Goal: Information Seeking & Learning: Learn about a topic

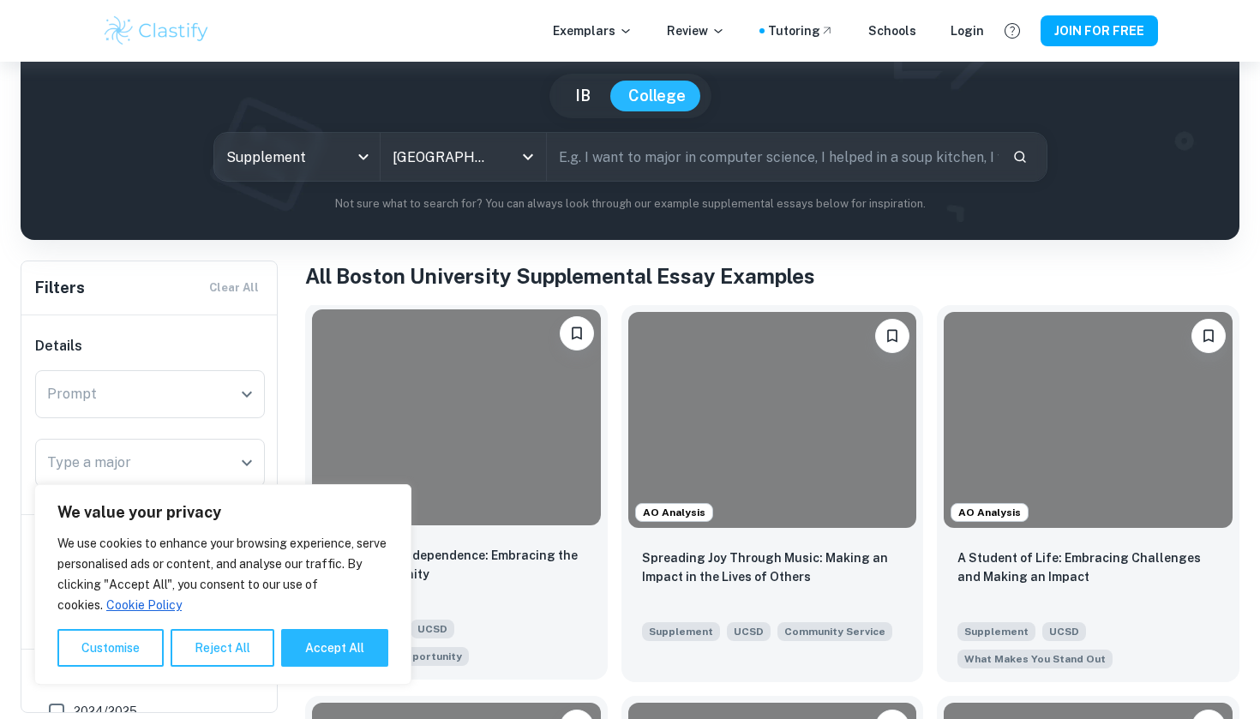
scroll to position [302, 0]
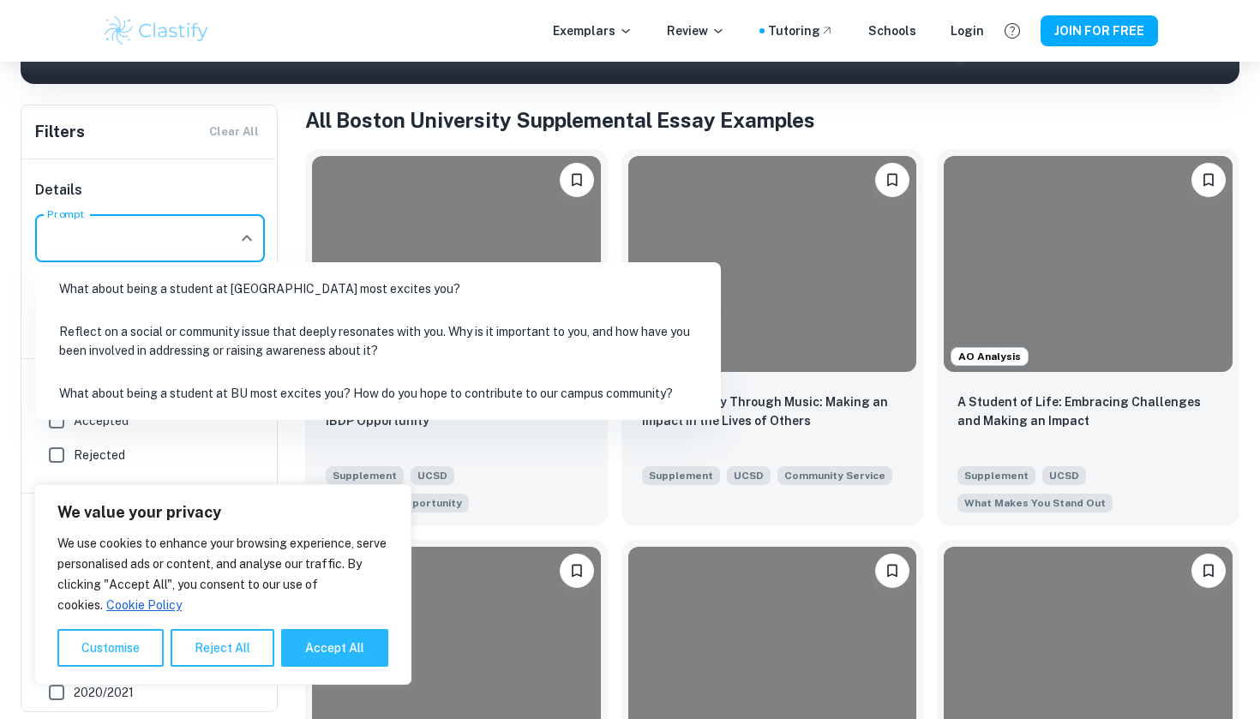
click at [216, 229] on input "Prompt" at bounding box center [137, 238] width 189 height 33
click at [271, 391] on li "What about being a student at BU most excites you? How do you hope to contribut…" at bounding box center [378, 393] width 672 height 39
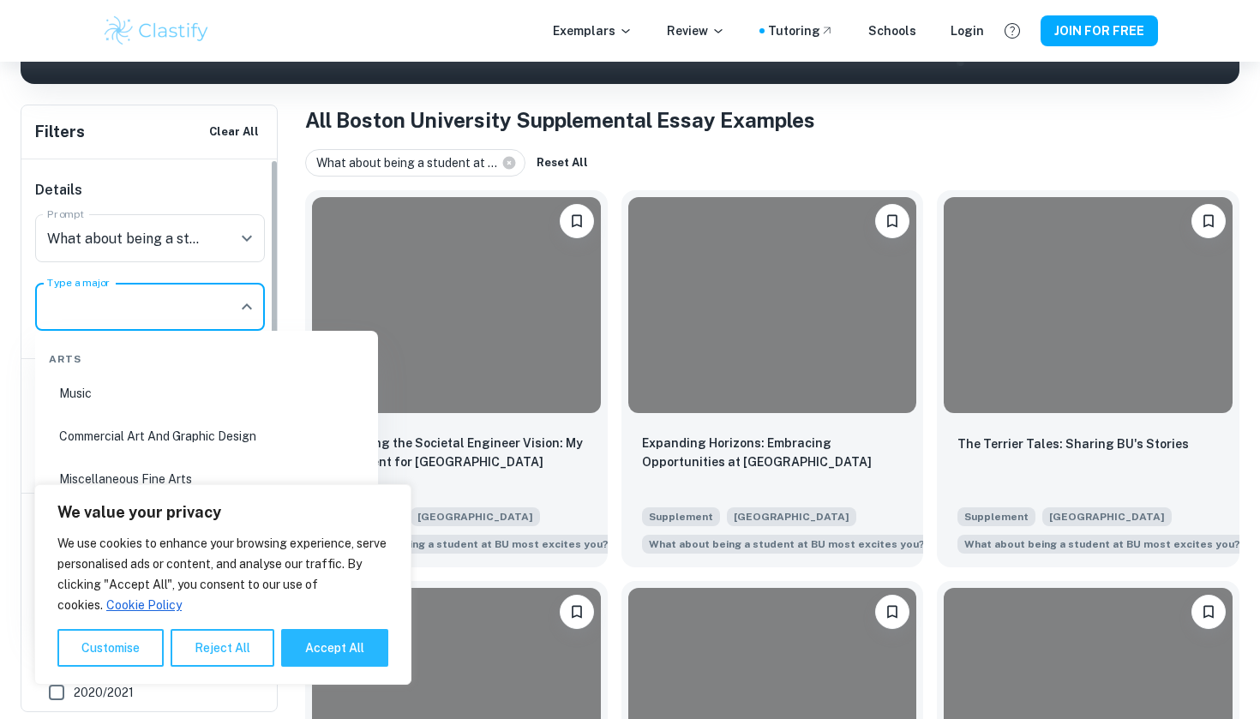
click at [210, 292] on input "Type a major" at bounding box center [137, 307] width 189 height 33
type input "p"
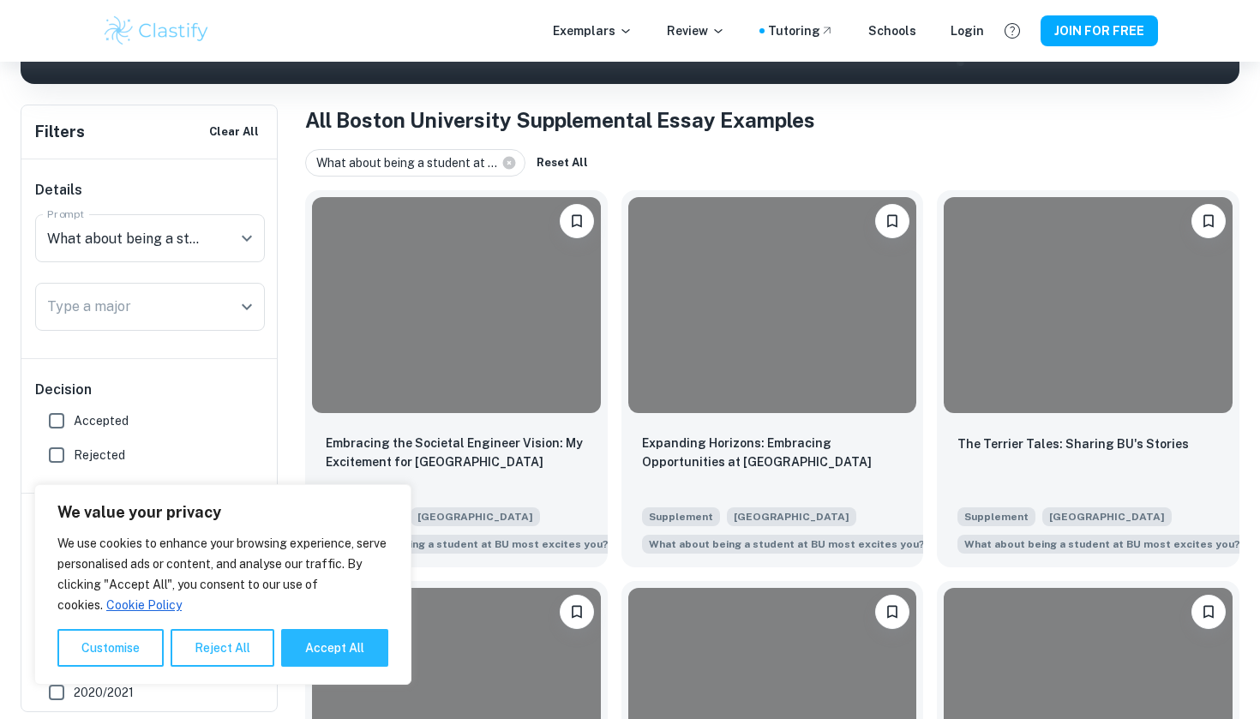
click at [104, 406] on label "Accepted" at bounding box center [145, 421] width 212 height 34
click at [74, 406] on input "Accepted" at bounding box center [56, 421] width 34 height 34
checkbox input "true"
click at [333, 660] on button "Accept All" at bounding box center [334, 648] width 107 height 38
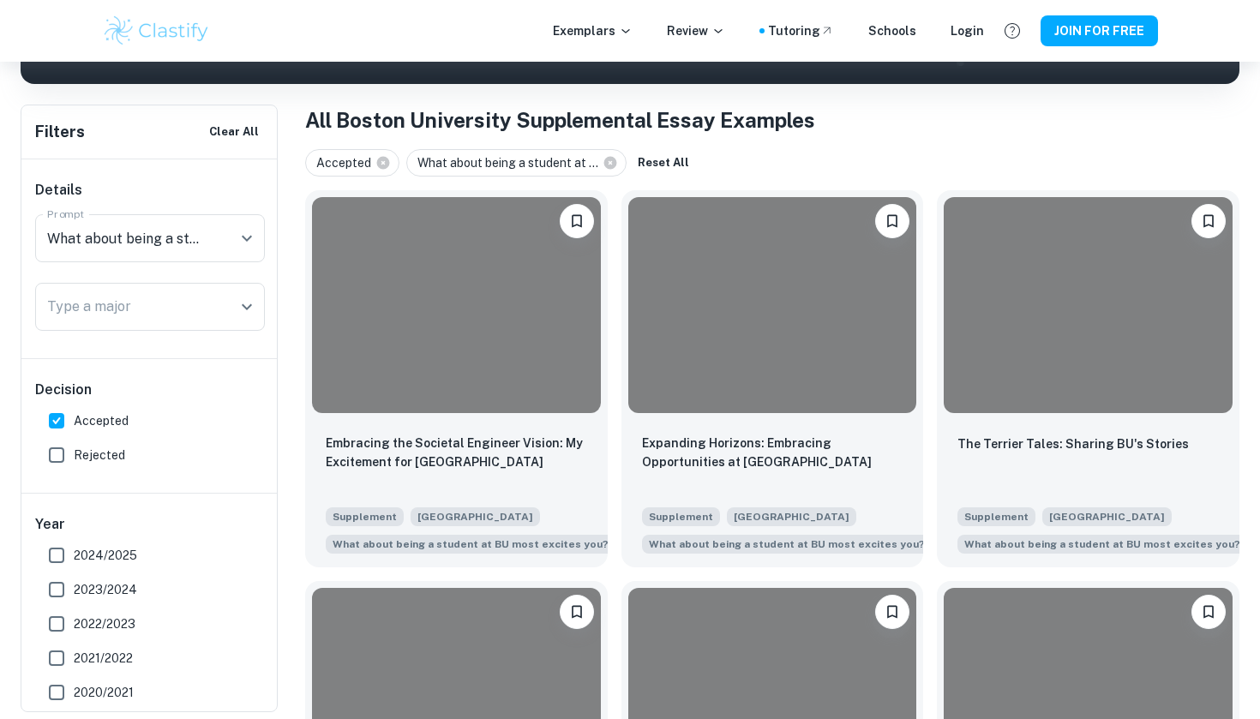
checkbox input "true"
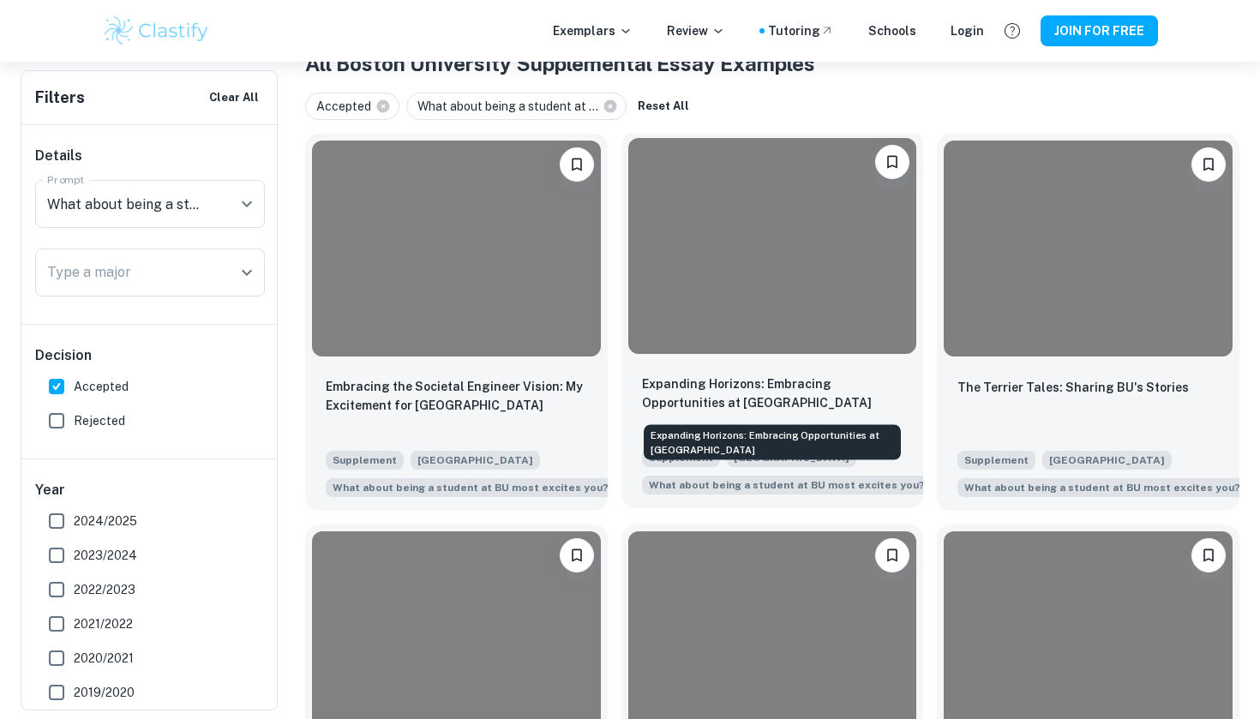
scroll to position [363, 0]
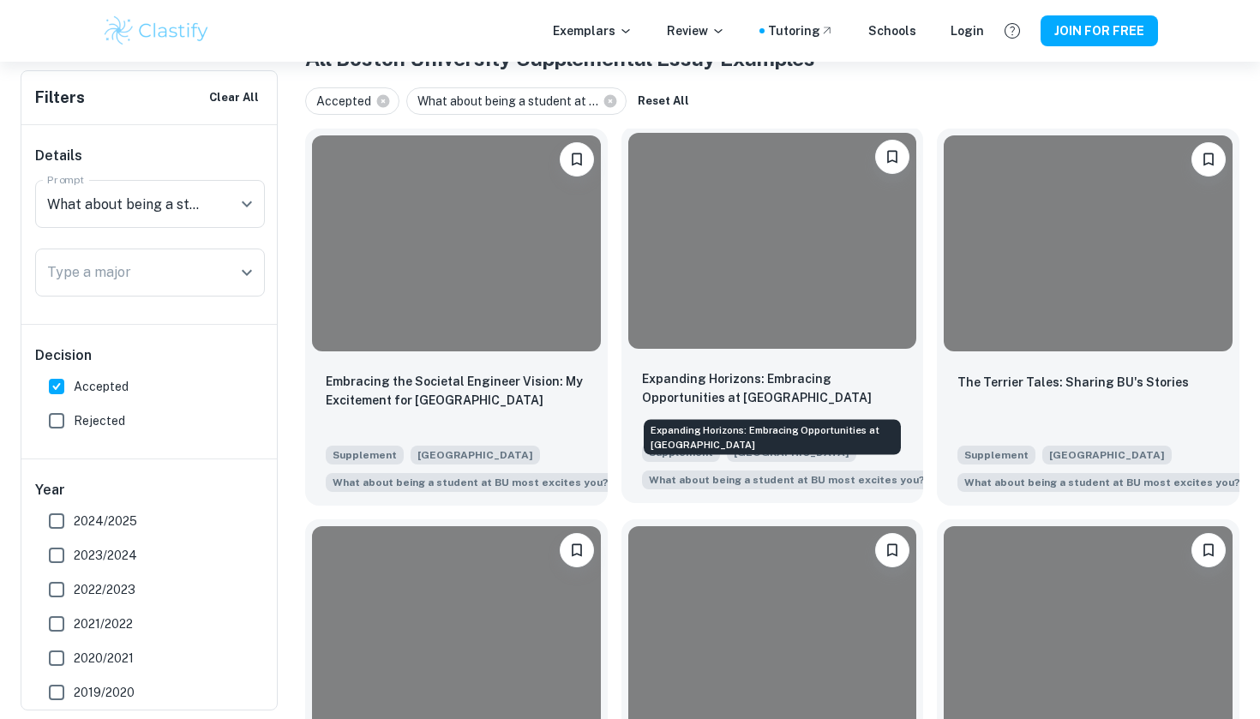
click at [796, 399] on p "Expanding Horizons: Embracing Opportunities at [GEOGRAPHIC_DATA]" at bounding box center [772, 389] width 261 height 38
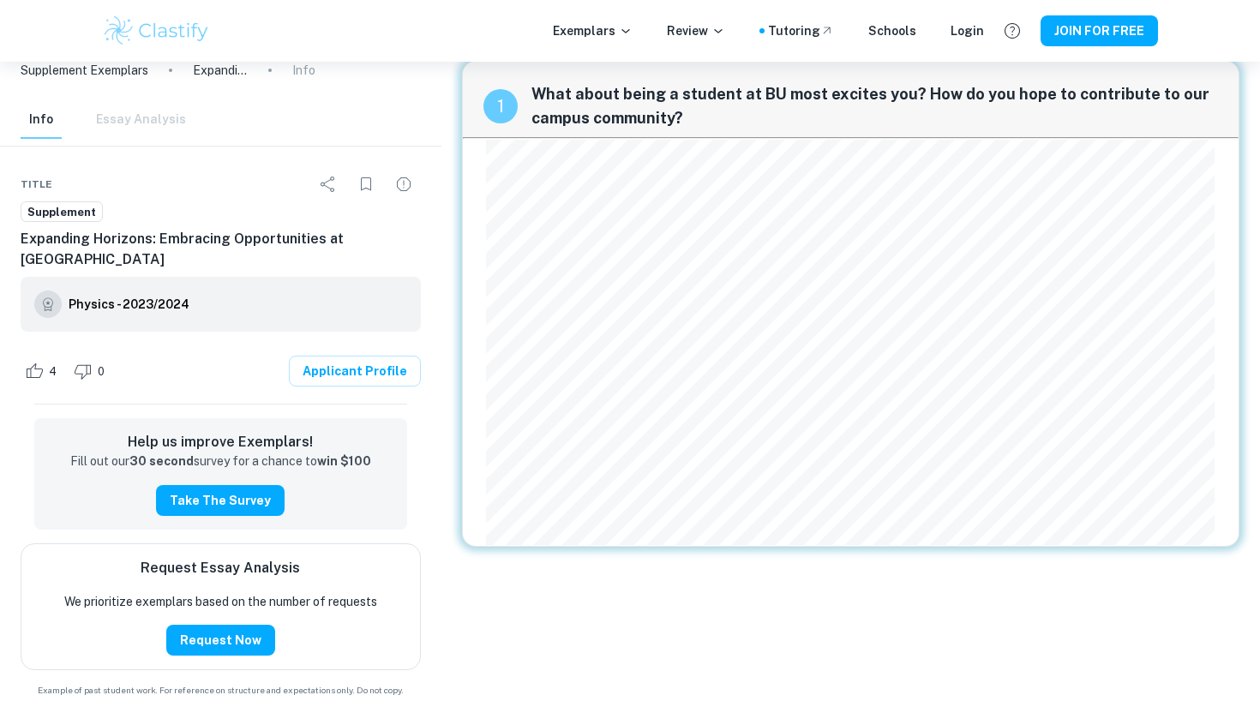
scroll to position [16, 0]
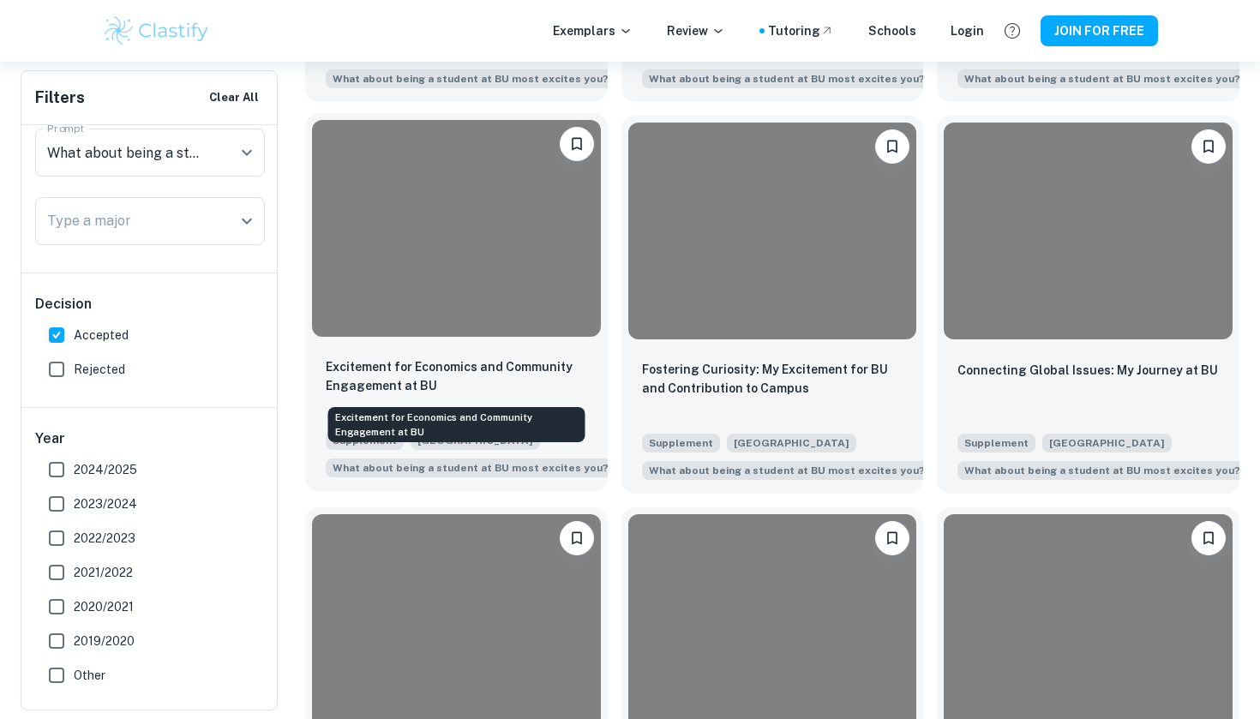
scroll to position [785, 0]
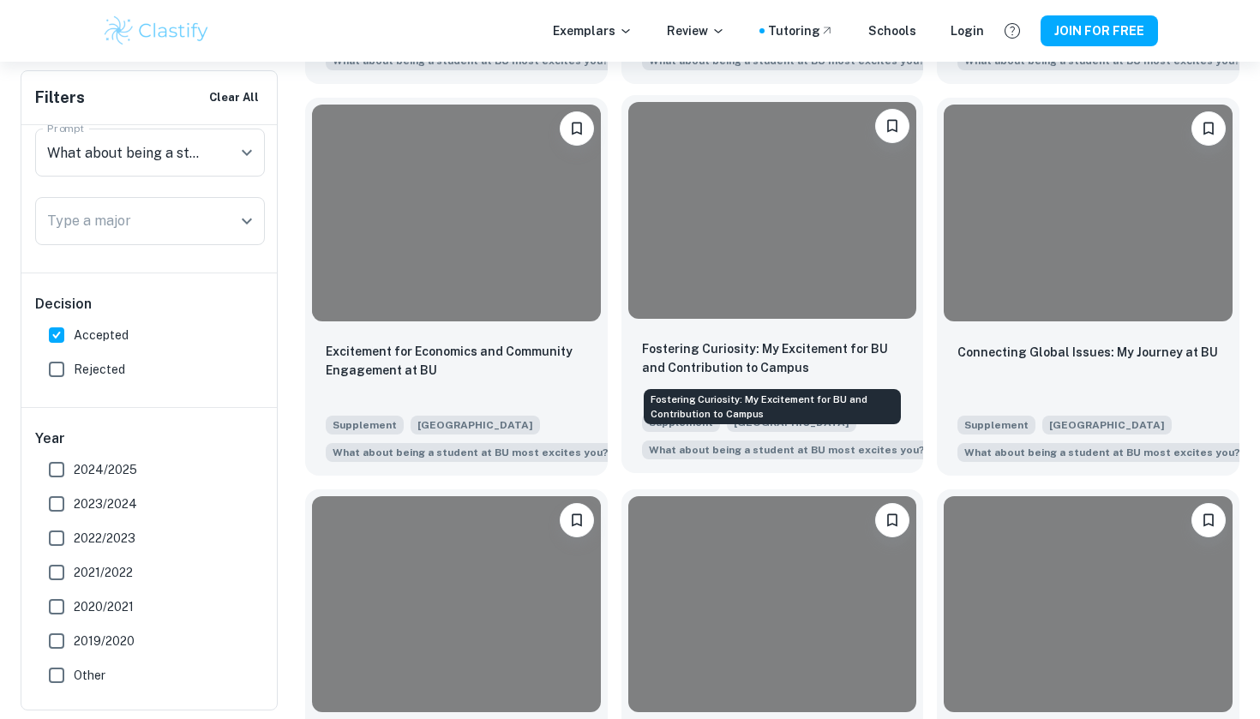
click at [824, 375] on p "Fostering Curiosity: My Excitement for BU and Contribution to Campus" at bounding box center [772, 358] width 261 height 38
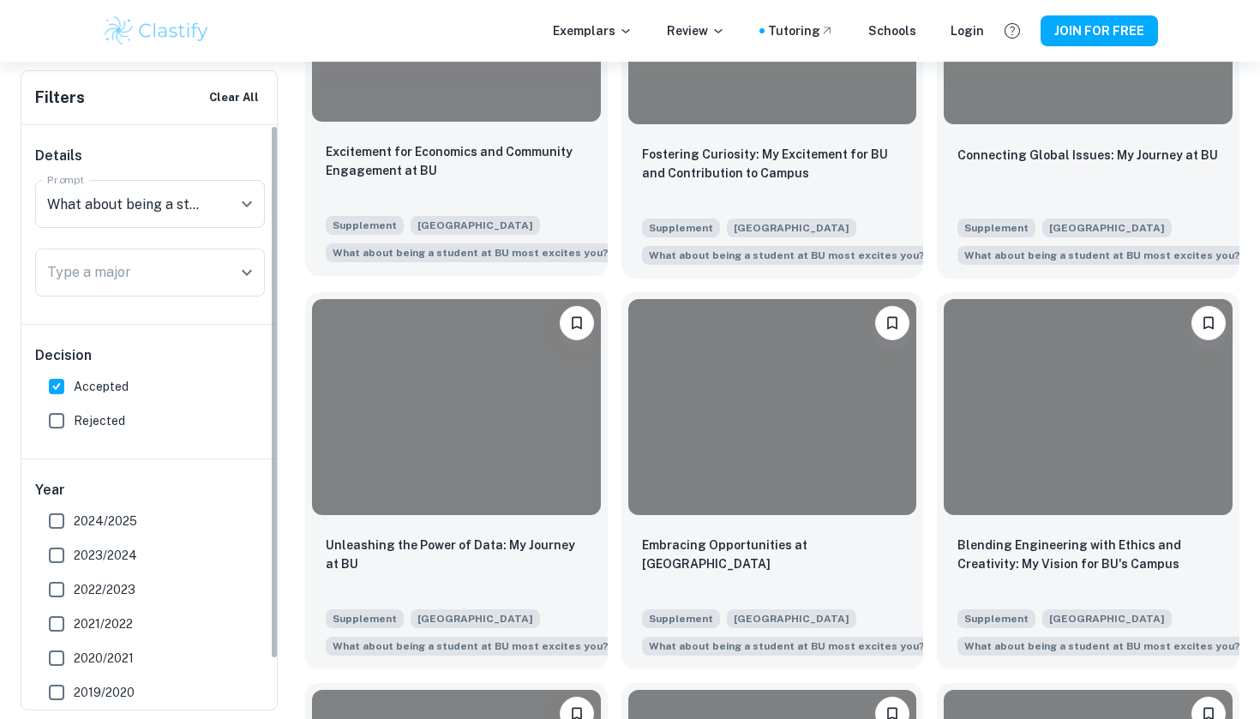
scroll to position [1011, 0]
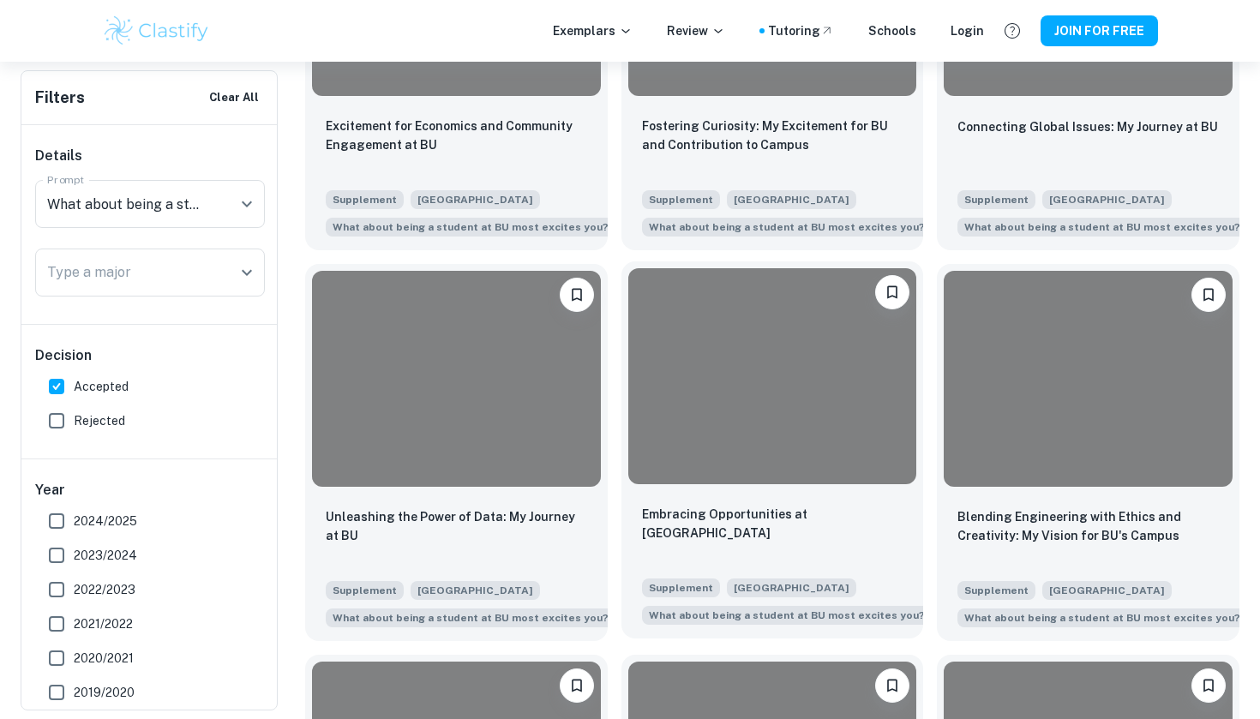
click at [774, 397] on div at bounding box center [772, 376] width 289 height 216
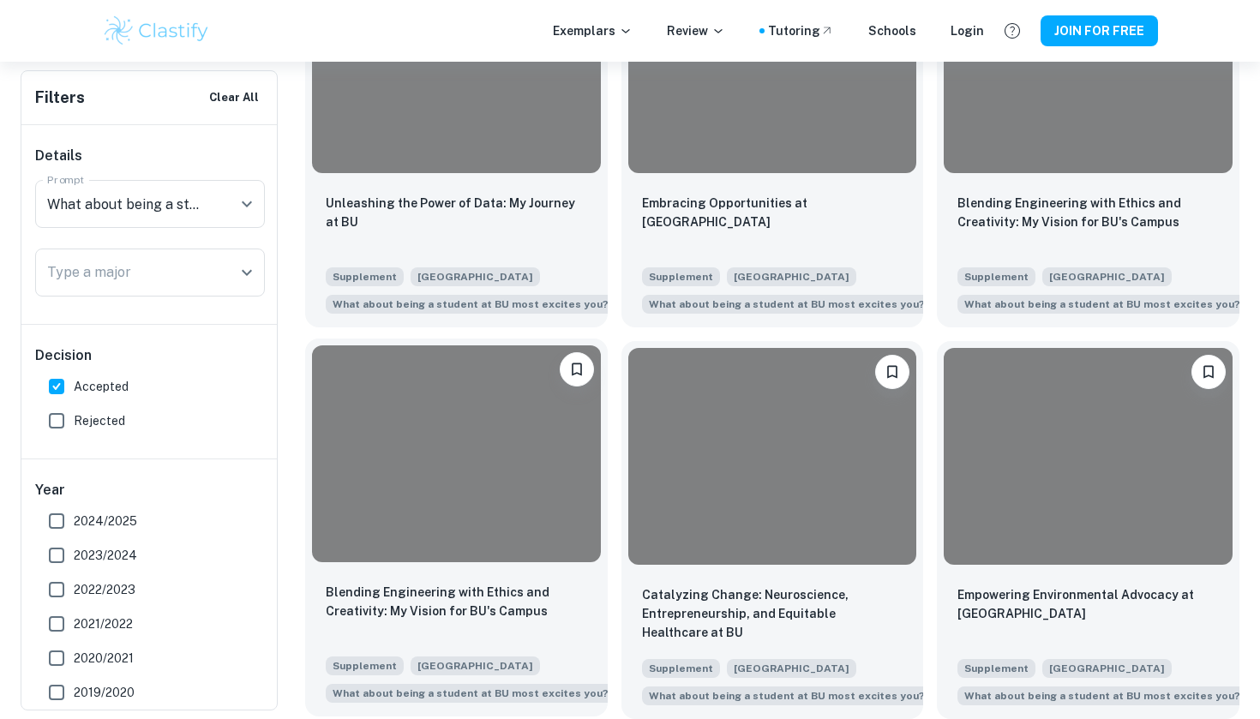
scroll to position [1325, 0]
click at [441, 432] on div at bounding box center [456, 453] width 289 height 216
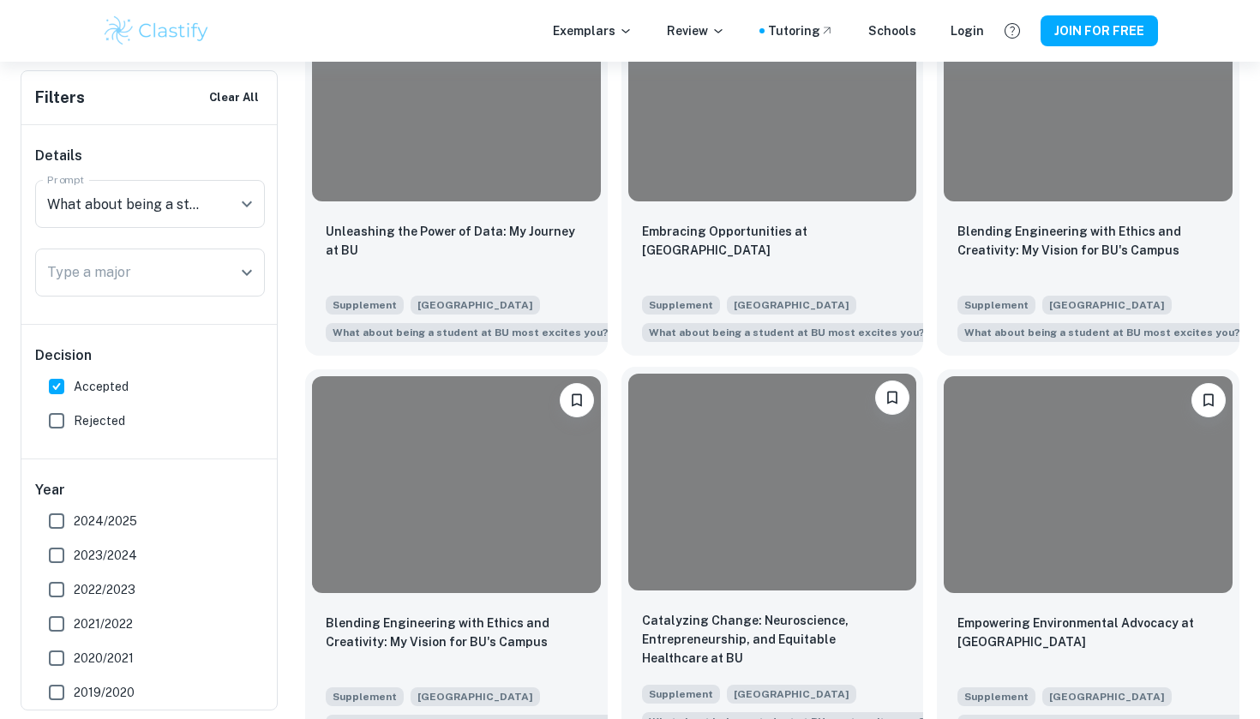
scroll to position [1297, 0]
click at [741, 459] on div at bounding box center [772, 481] width 289 height 216
